Goal: Transaction & Acquisition: Purchase product/service

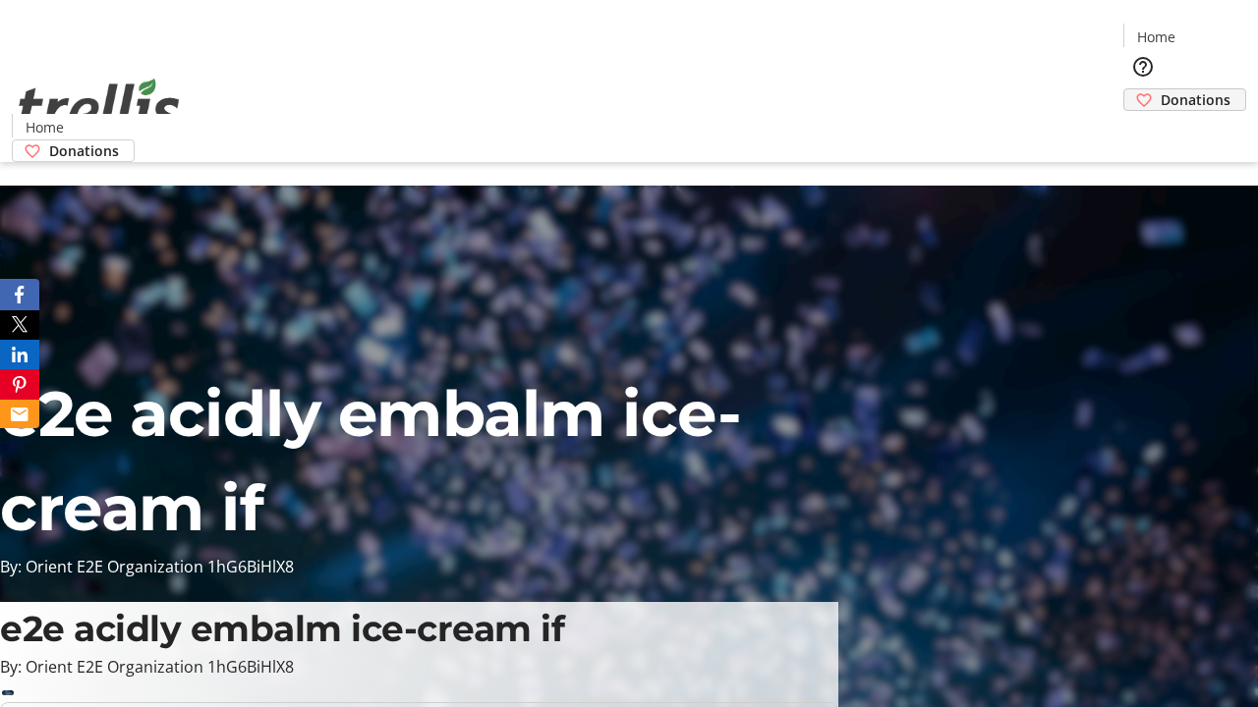
click at [1160, 89] on span "Donations" at bounding box center [1195, 99] width 70 height 21
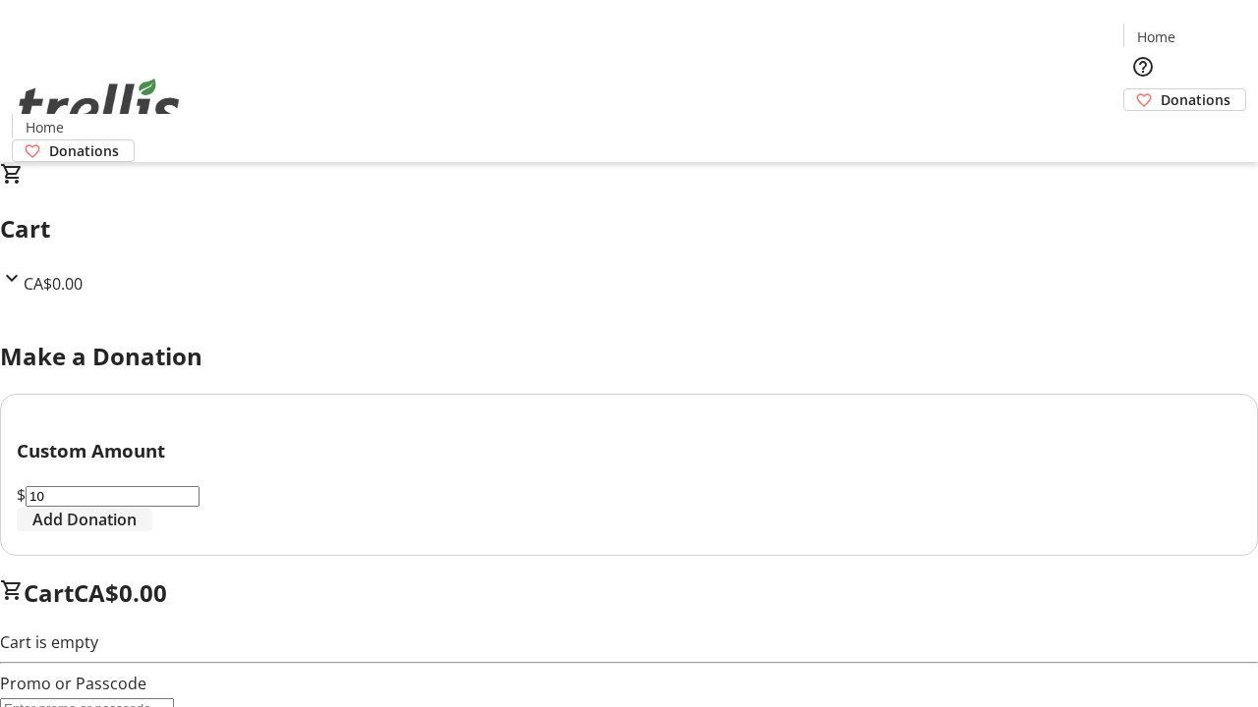
click at [137, 532] on span "Add Donation" at bounding box center [84, 520] width 104 height 24
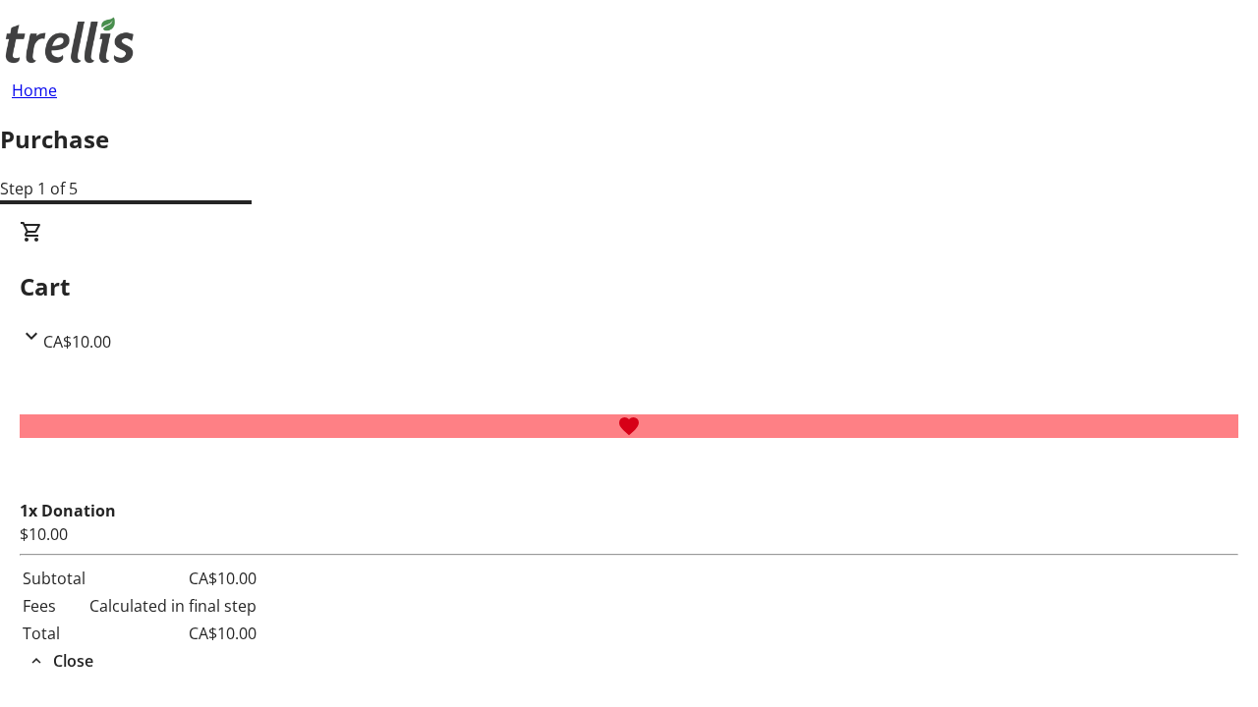
select select "CA"
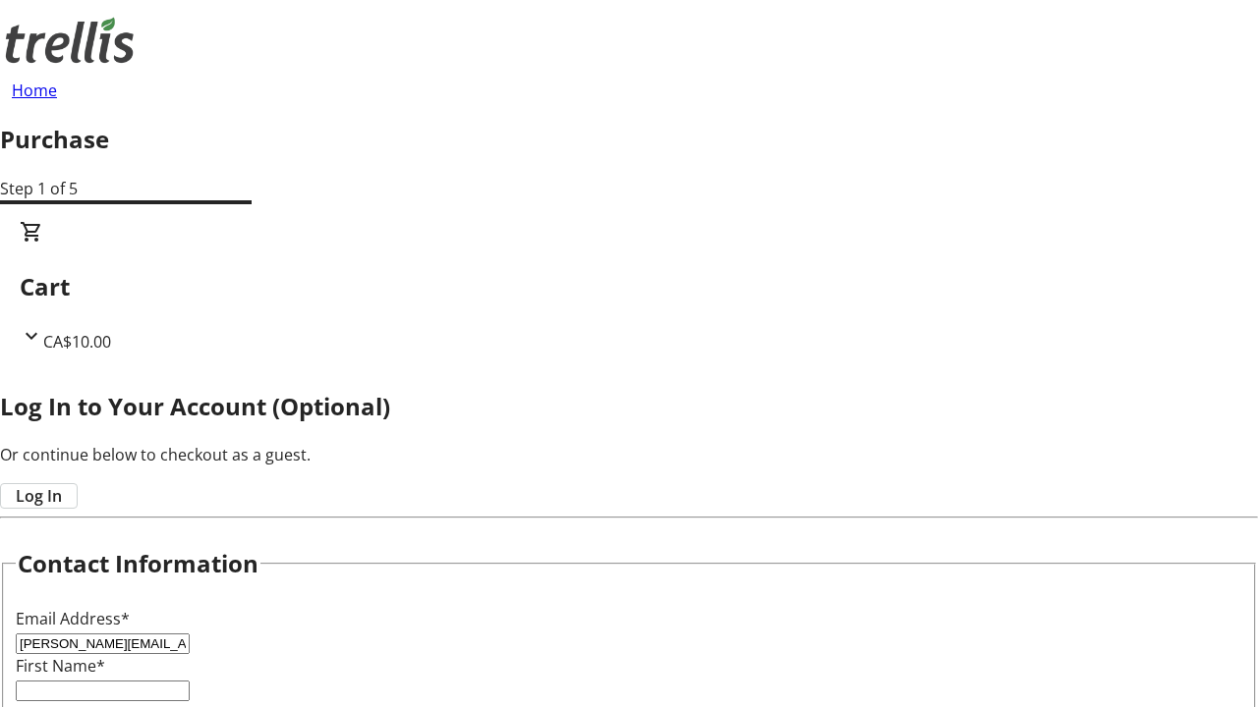
type input "[PERSON_NAME][EMAIL_ADDRESS][PERSON_NAME][DOMAIN_NAME]"
type input "[PERSON_NAME]"
type input "[PERSON_NAME][GEOGRAPHIC_DATA]"
type input "[STREET_ADDRESS][PERSON_NAME]"
type input "Kelowna"
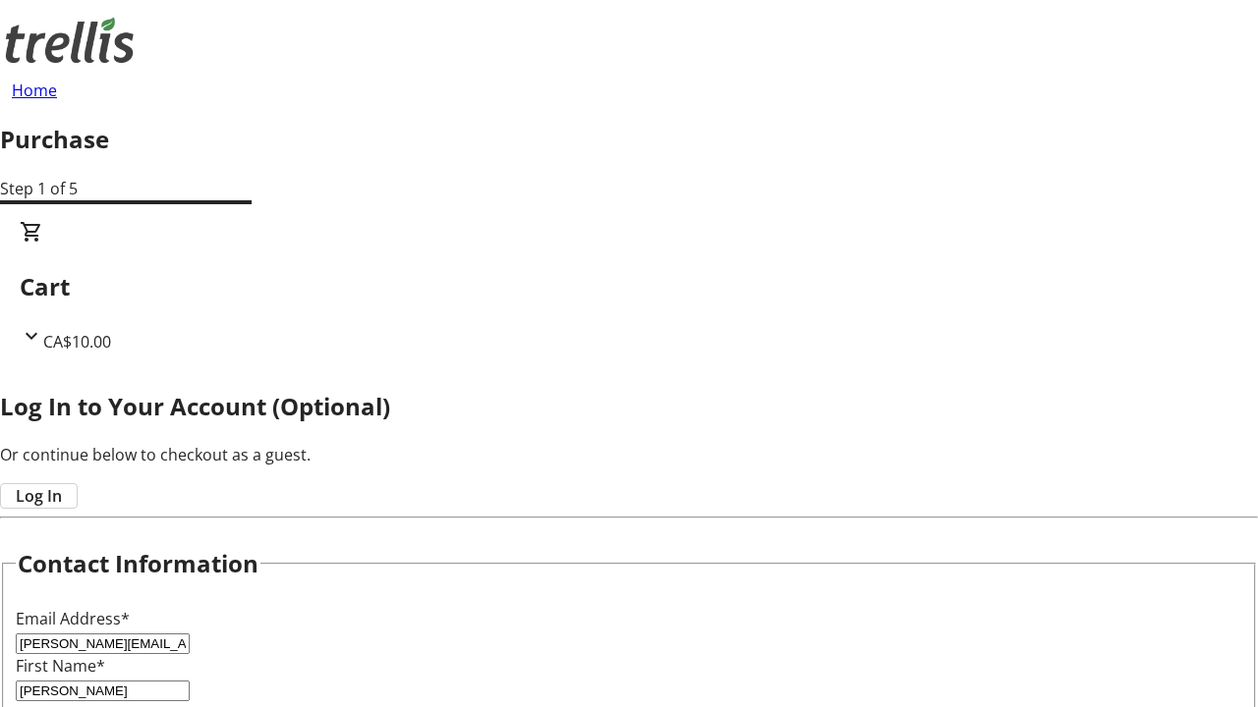
select select "BC"
type input "Kelowna"
type input "V1Y 0C2"
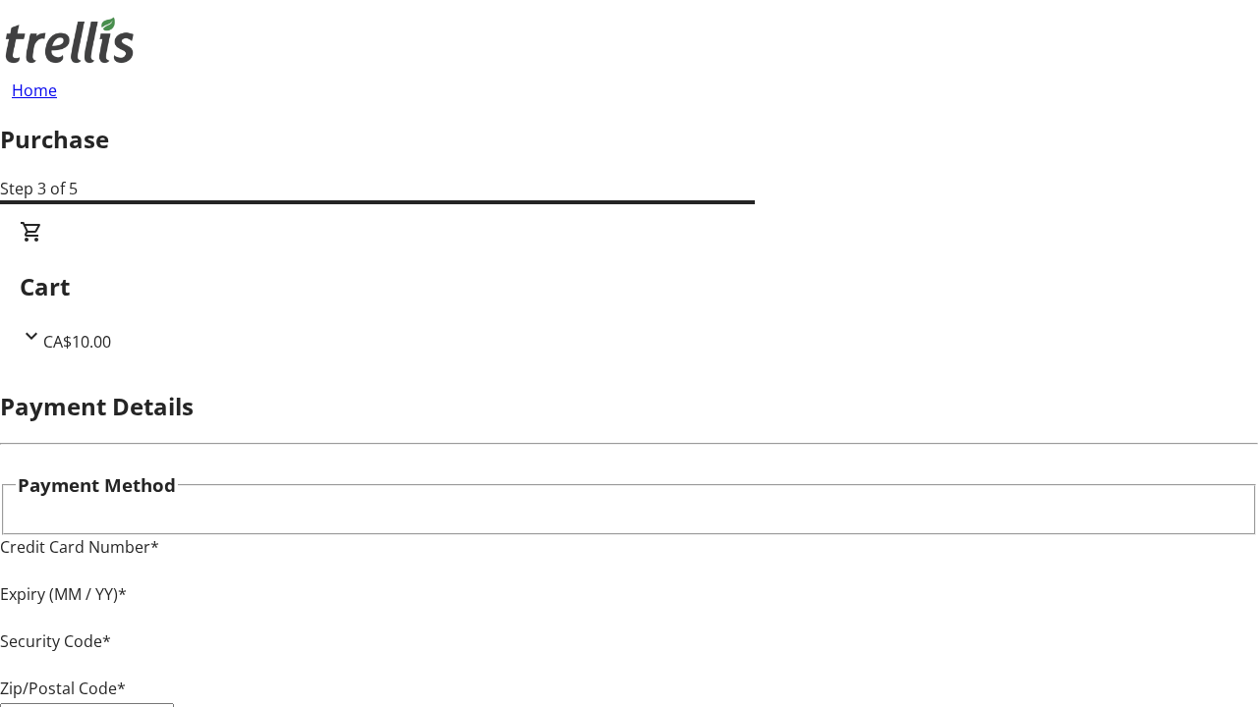
type input "V1Y 0C2"
